Goal: Information Seeking & Learning: Find specific page/section

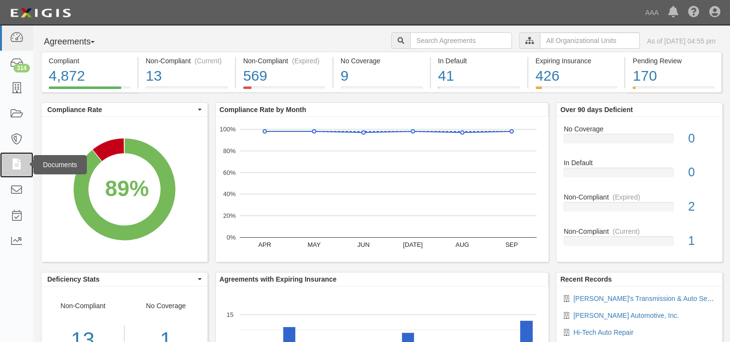
click at [15, 164] on icon at bounding box center [17, 164] width 14 height 11
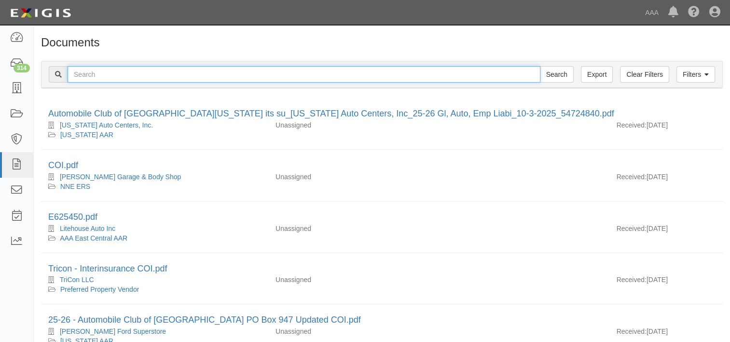
click at [145, 75] on input "text" at bounding box center [304, 74] width 473 height 16
type input "bj's automotive"
click at [540, 66] on input "Search" at bounding box center [557, 74] width 34 height 16
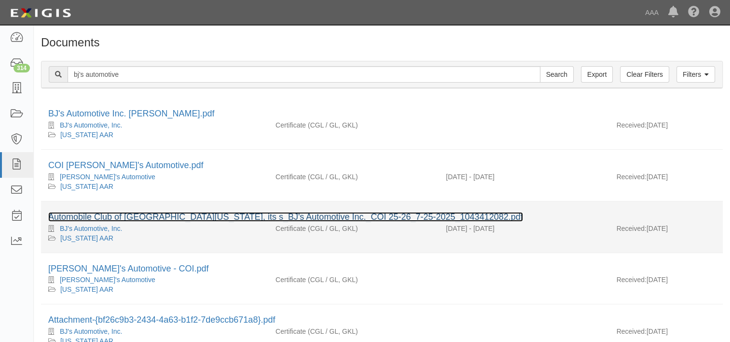
click at [207, 216] on link "Automobile Club of Southern California, its s_BJ's Automotive Inc._COI 25-26_7-…" at bounding box center [285, 217] width 475 height 10
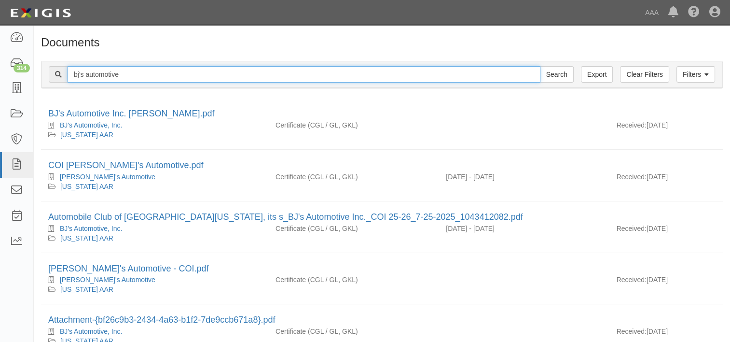
click at [124, 71] on input "bj's automotive" at bounding box center [304, 74] width 473 height 16
type input "b"
type input "bills' quality auto care"
click at [540, 66] on input "Search" at bounding box center [557, 74] width 34 height 16
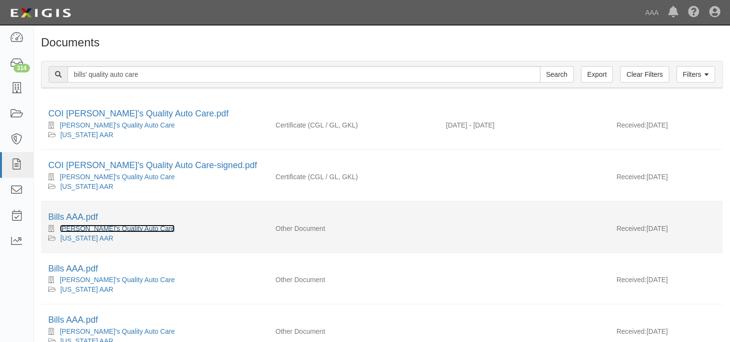
click at [115, 227] on link "Bill's Quality Auto Care" at bounding box center [117, 228] width 115 height 8
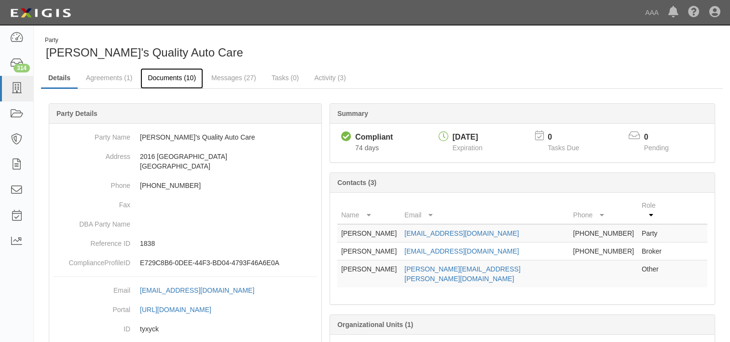
click at [163, 80] on link "Documents (10)" at bounding box center [171, 78] width 63 height 21
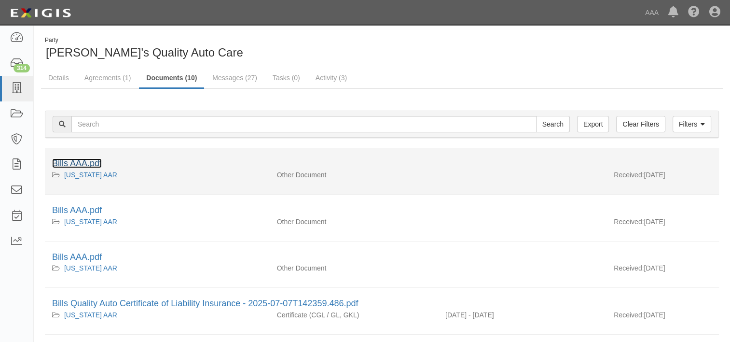
click at [76, 165] on link "Bills AAA.pdf" at bounding box center [77, 163] width 50 height 10
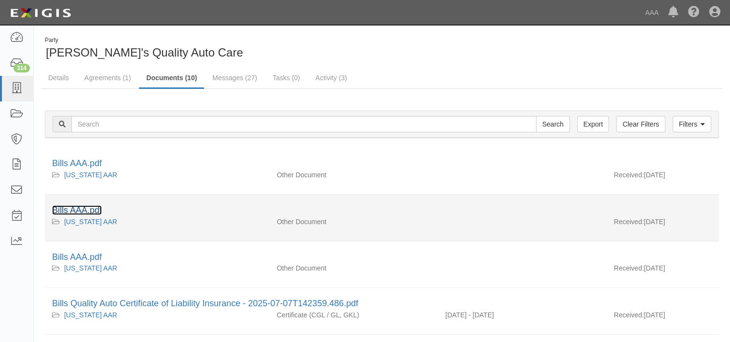
click at [83, 207] on link "Bills AAA.pdf" at bounding box center [77, 210] width 50 height 10
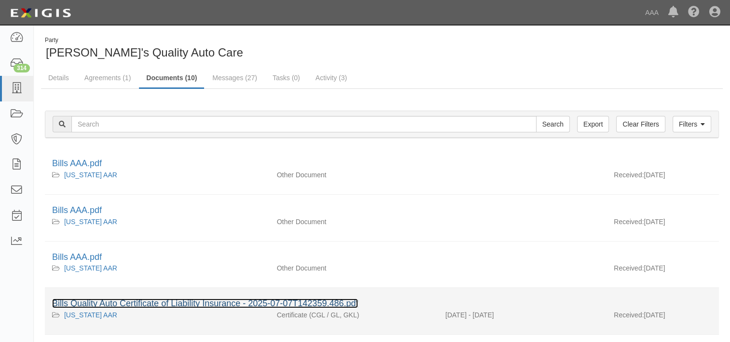
click at [158, 303] on link "Bills Quality Auto Certificate of Liability Insurance - 2025-07-07T142359.486.p…" at bounding box center [205, 303] width 306 height 10
